Goal: Information Seeking & Learning: Learn about a topic

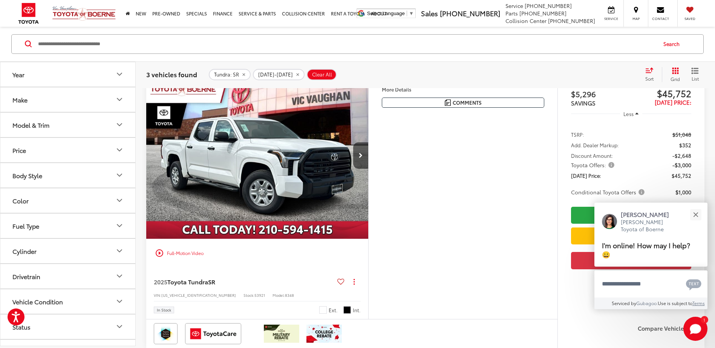
scroll to position [75, 0]
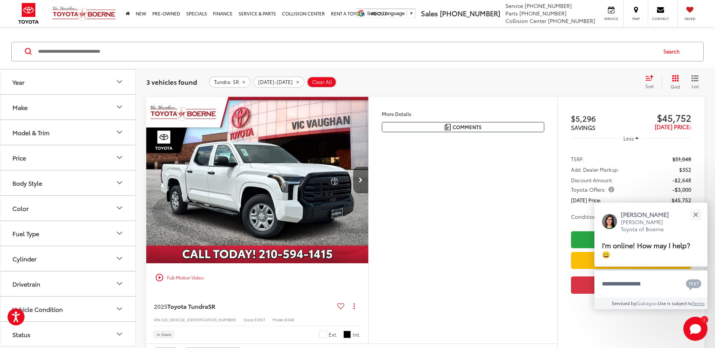
click at [359, 181] on button "Next image" at bounding box center [360, 180] width 15 height 26
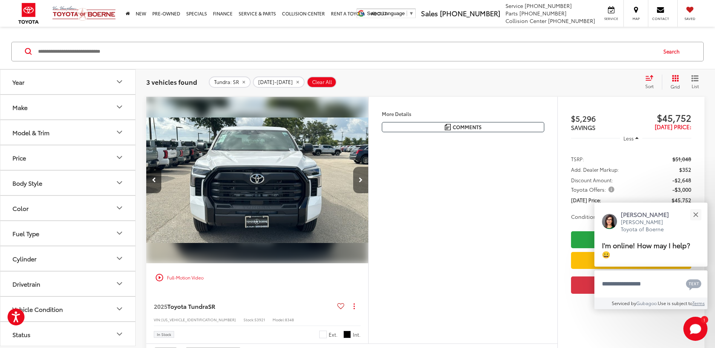
drag, startPoint x: 359, startPoint y: 181, endPoint x: 358, endPoint y: 177, distance: 3.8
click at [358, 177] on button "Next image" at bounding box center [360, 180] width 15 height 26
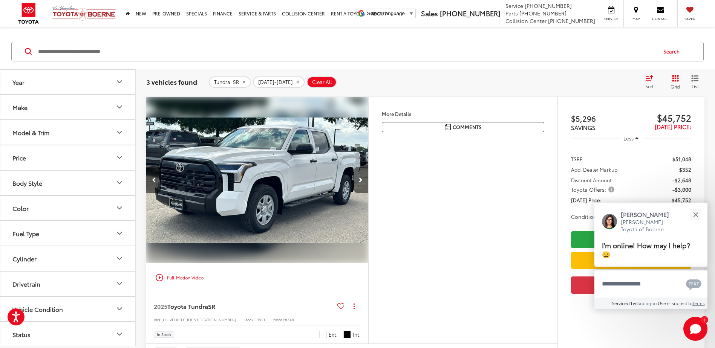
click at [358, 176] on button "Next image" at bounding box center [360, 180] width 15 height 26
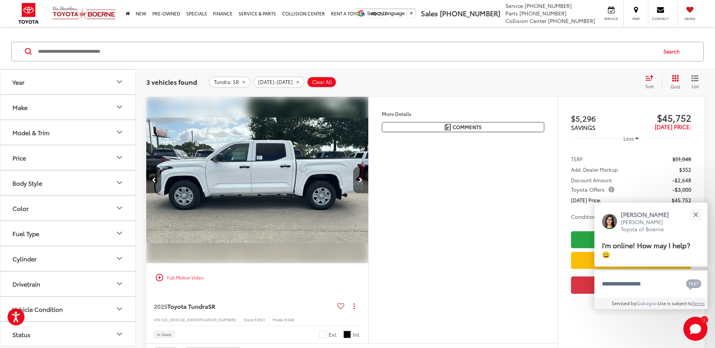
click at [357, 176] on button "Next image" at bounding box center [360, 180] width 15 height 26
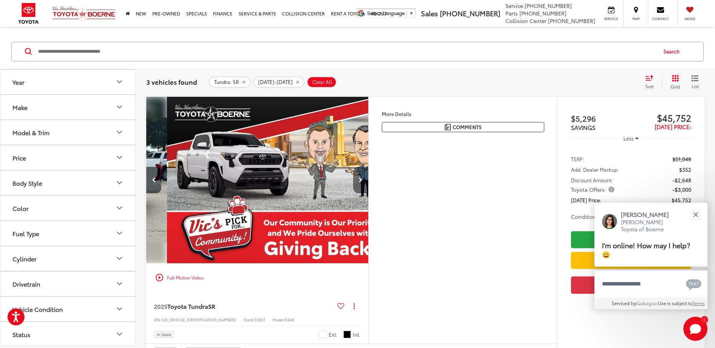
scroll to position [0, 893]
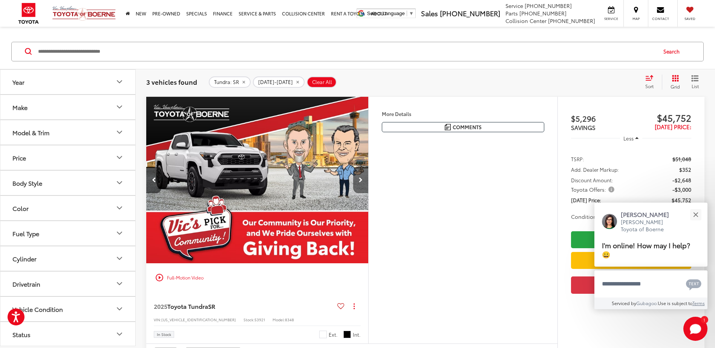
click at [358, 176] on button "Next image" at bounding box center [360, 180] width 15 height 26
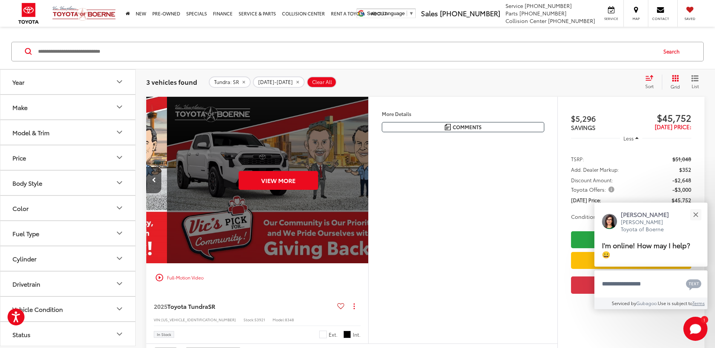
scroll to position [0, 1117]
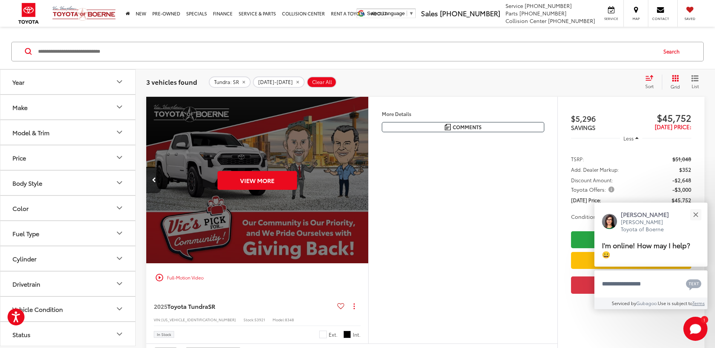
click at [211, 183] on div "View More" at bounding box center [257, 180] width 223 height 167
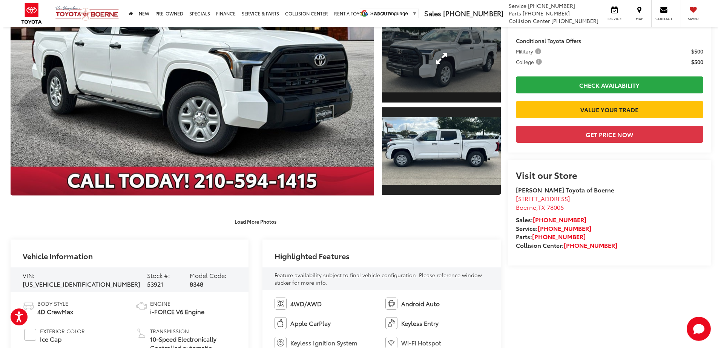
scroll to position [113, 0]
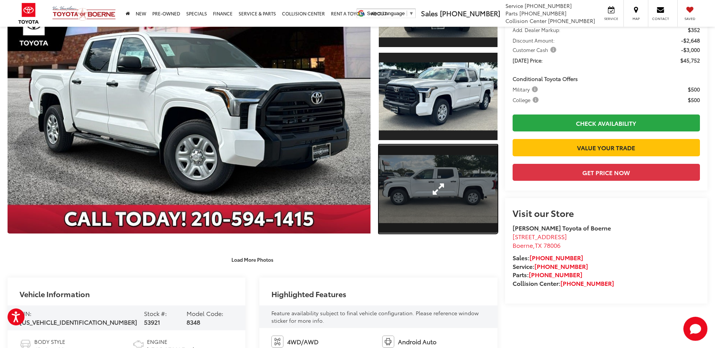
click at [435, 193] on link "Expand Photo 3" at bounding box center [438, 189] width 118 height 89
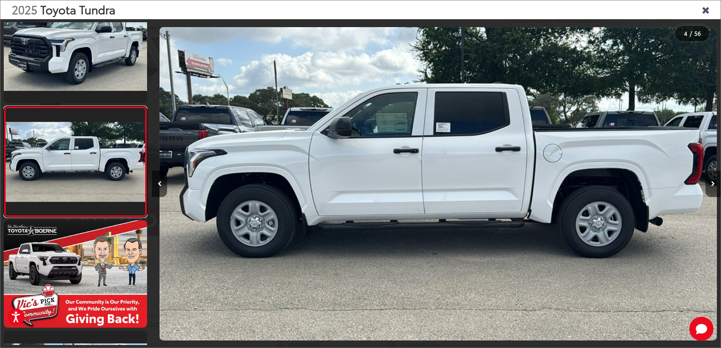
scroll to position [0, 1706]
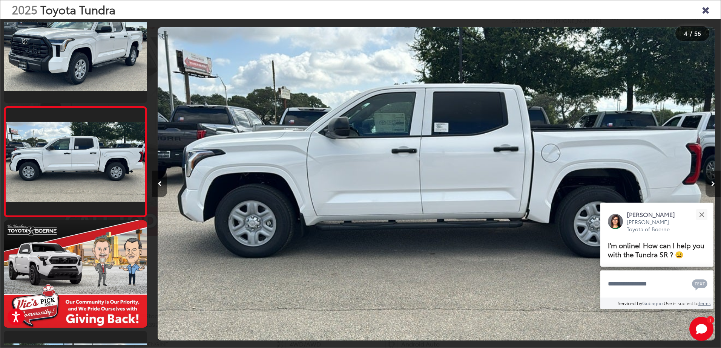
click at [709, 184] on button "Next image" at bounding box center [713, 184] width 15 height 26
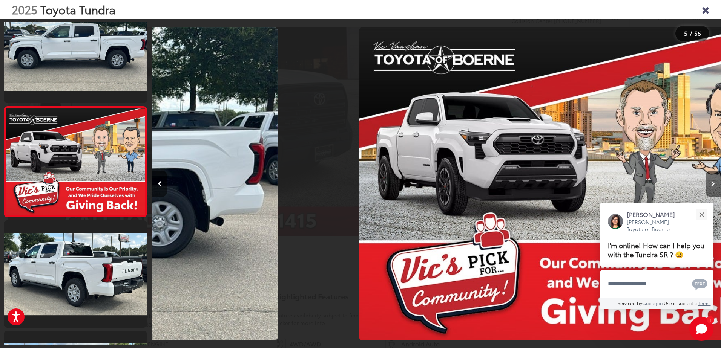
scroll to position [0, 2267]
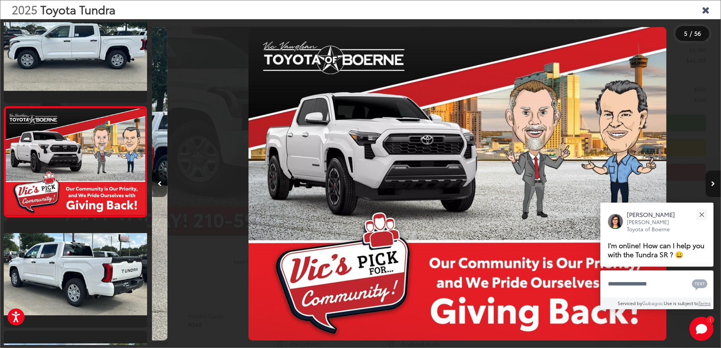
click at [709, 184] on button "Next image" at bounding box center [713, 184] width 15 height 26
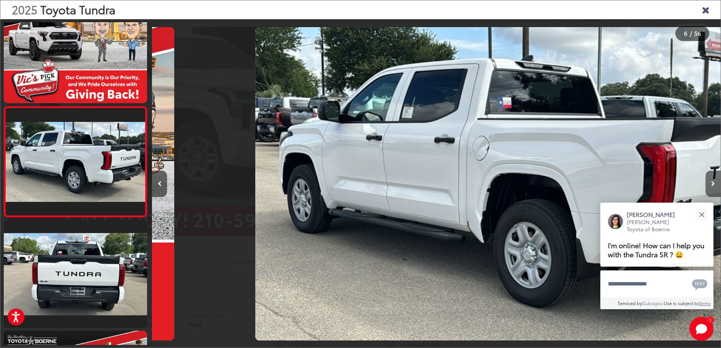
scroll to position [0, 2843]
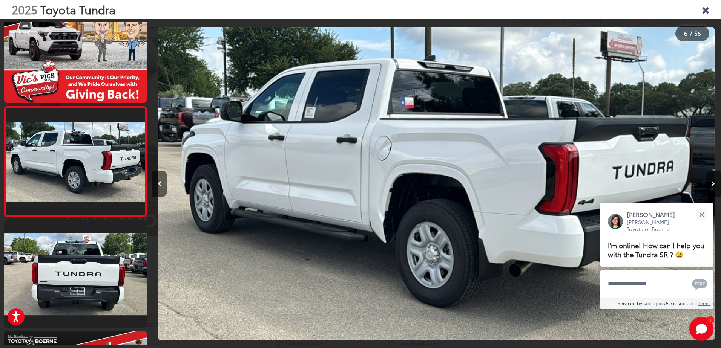
click at [713, 185] on icon "Next image" at bounding box center [713, 183] width 4 height 5
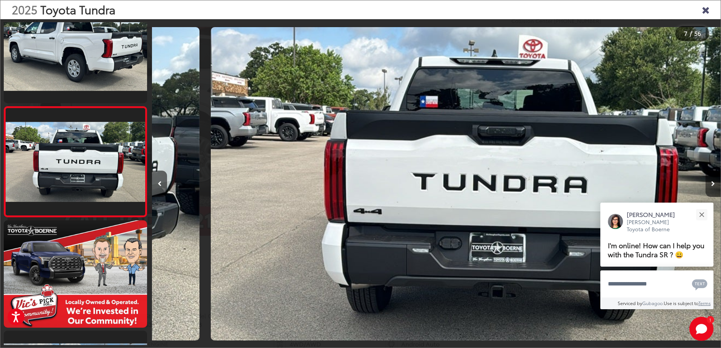
scroll to position [0, 3412]
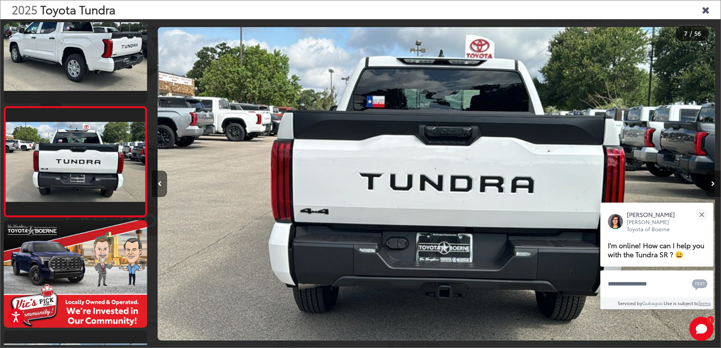
click at [713, 185] on icon "Next image" at bounding box center [713, 183] width 4 height 5
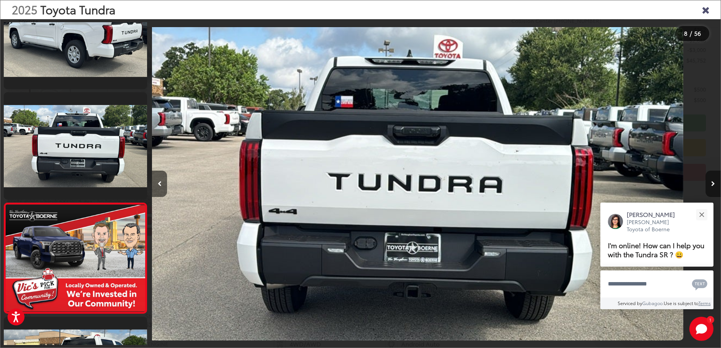
scroll to position [0, 3544]
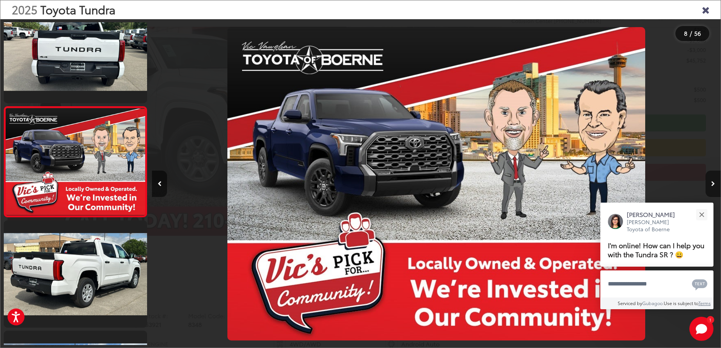
click at [713, 187] on button "Next image" at bounding box center [713, 184] width 15 height 26
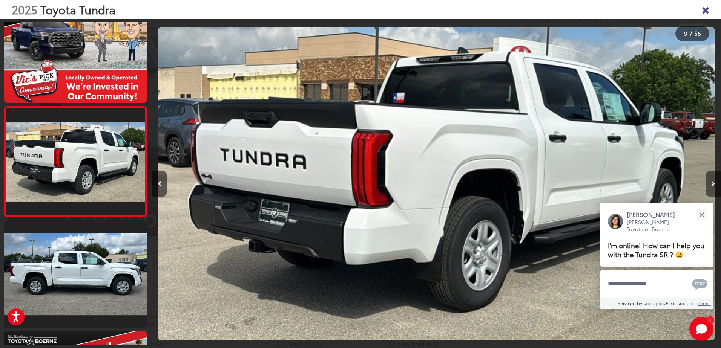
click at [713, 187] on button "Next image" at bounding box center [713, 184] width 15 height 26
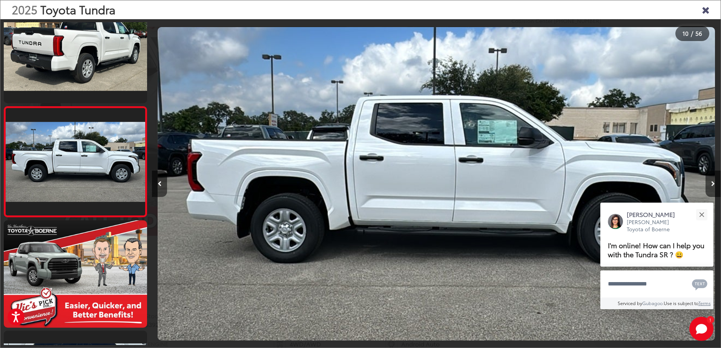
click at [703, 11] on icon "Close gallery" at bounding box center [706, 10] width 8 height 10
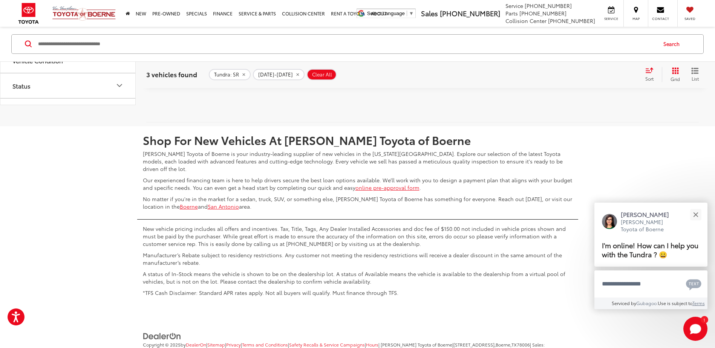
scroll to position [965, 0]
